Goal: Navigation & Orientation: Find specific page/section

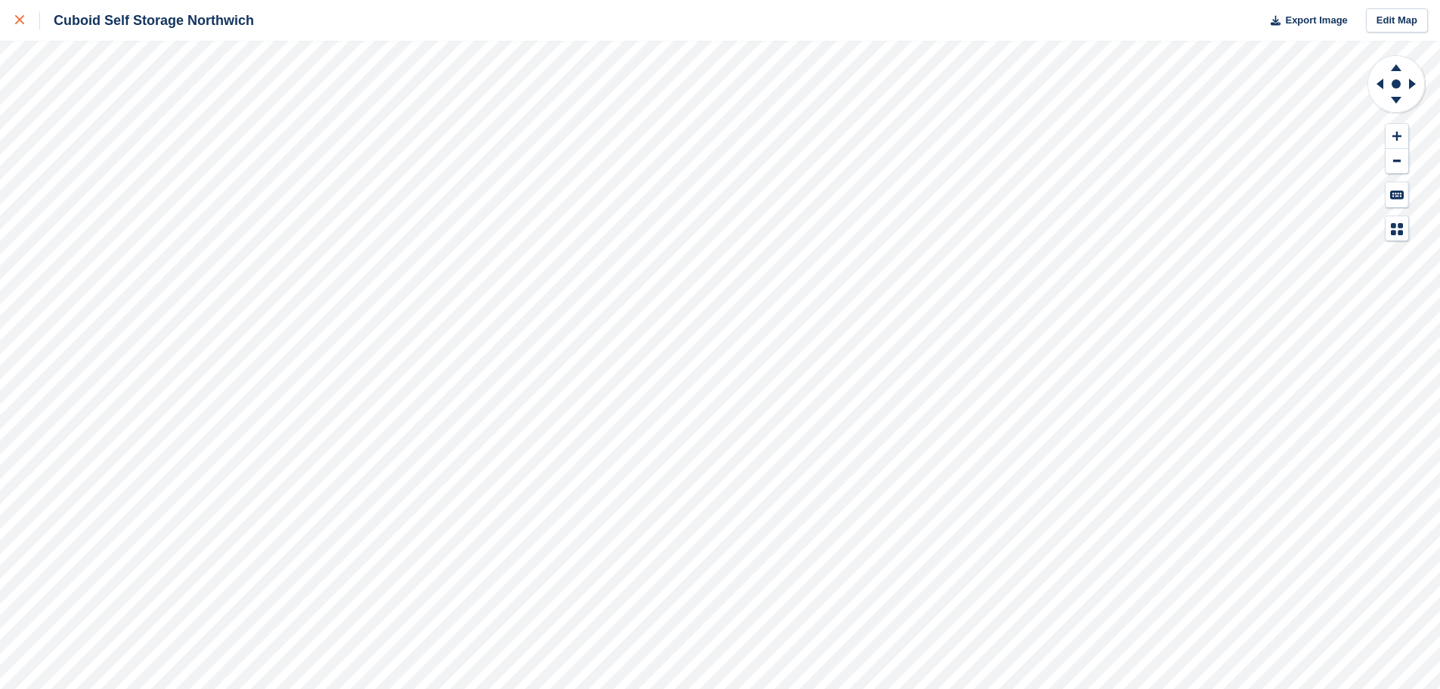
click at [17, 21] on icon at bounding box center [19, 19] width 9 height 9
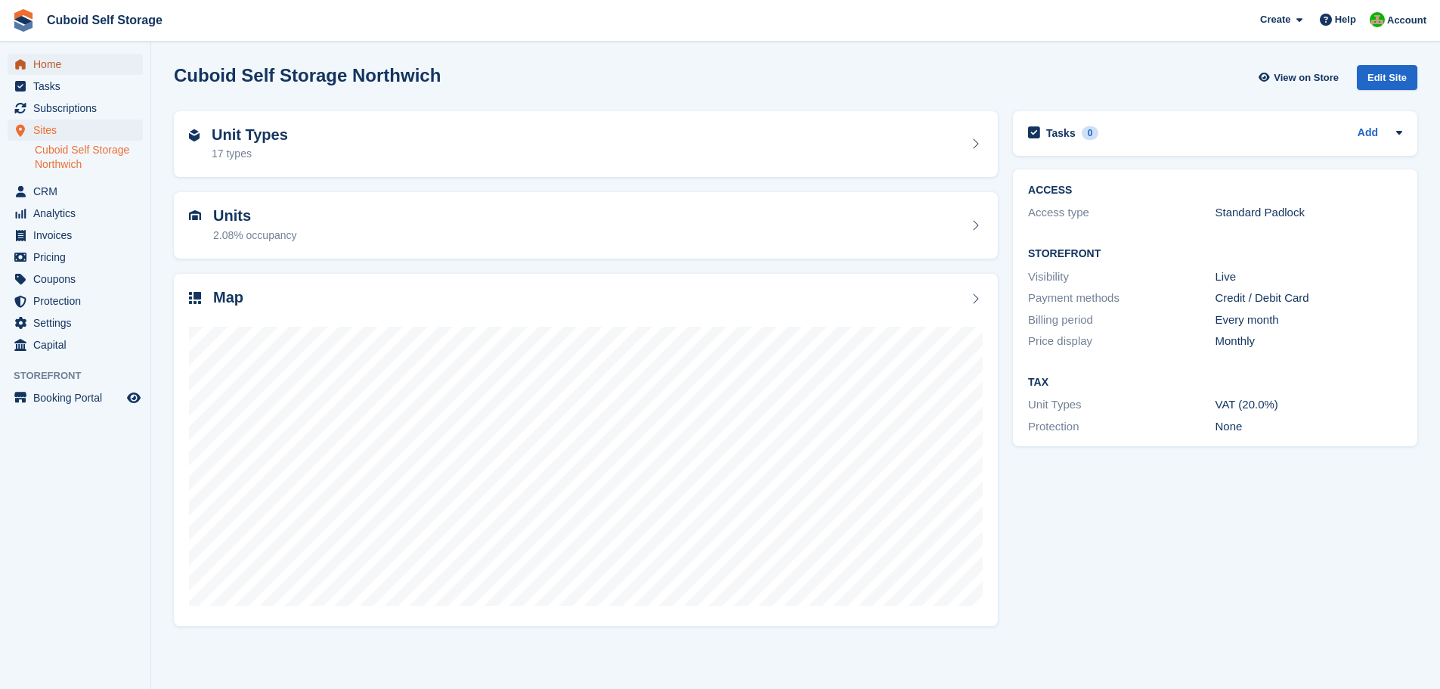
click at [46, 68] on span "Home" at bounding box center [78, 64] width 91 height 21
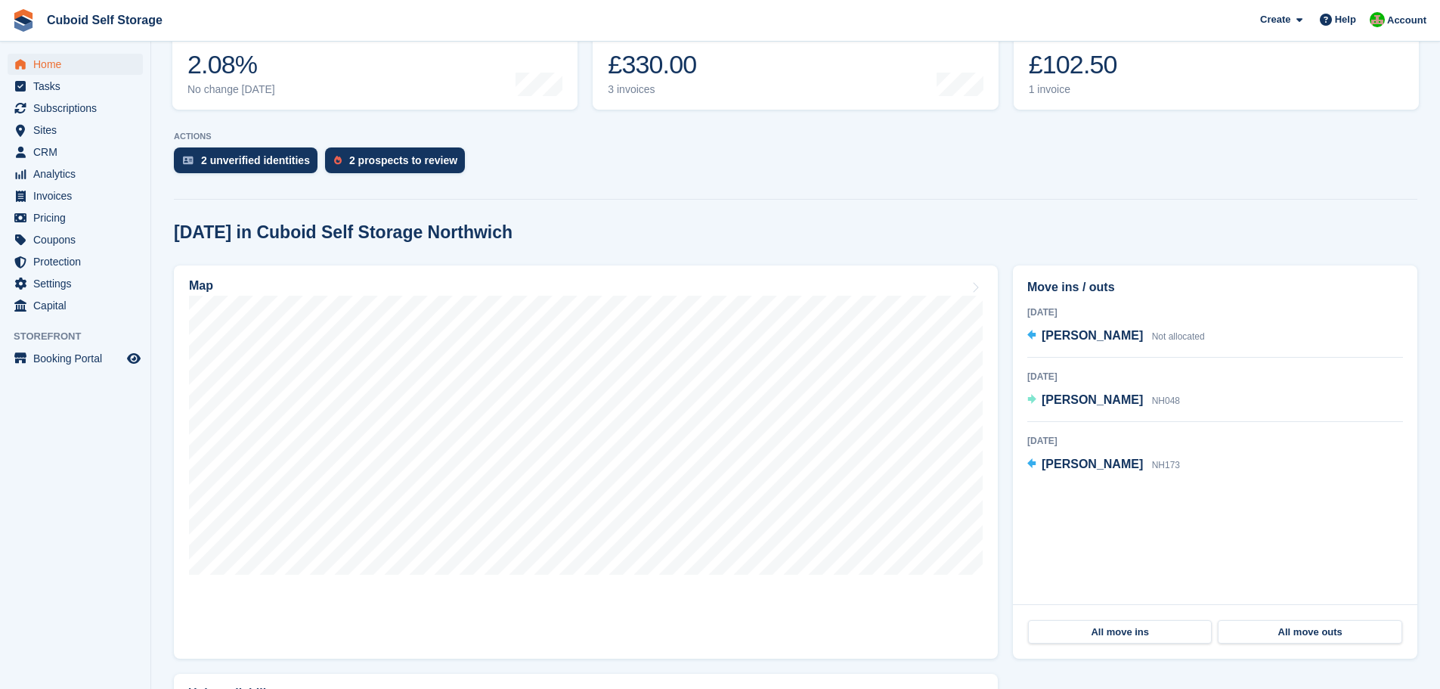
scroll to position [151, 0]
